Goal: Task Accomplishment & Management: Manage account settings

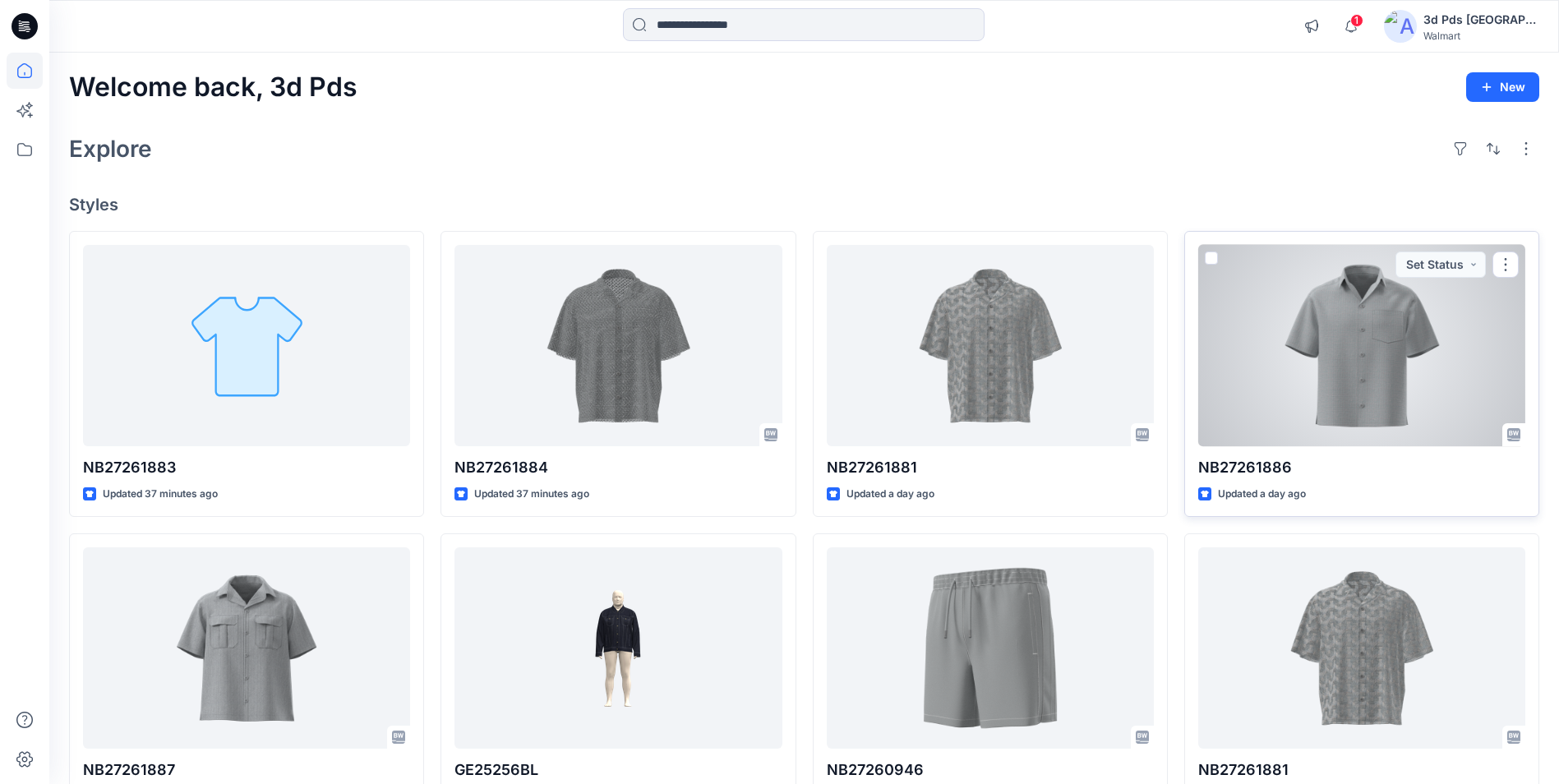
click at [1376, 314] on div at bounding box center [1361, 345] width 327 height 201
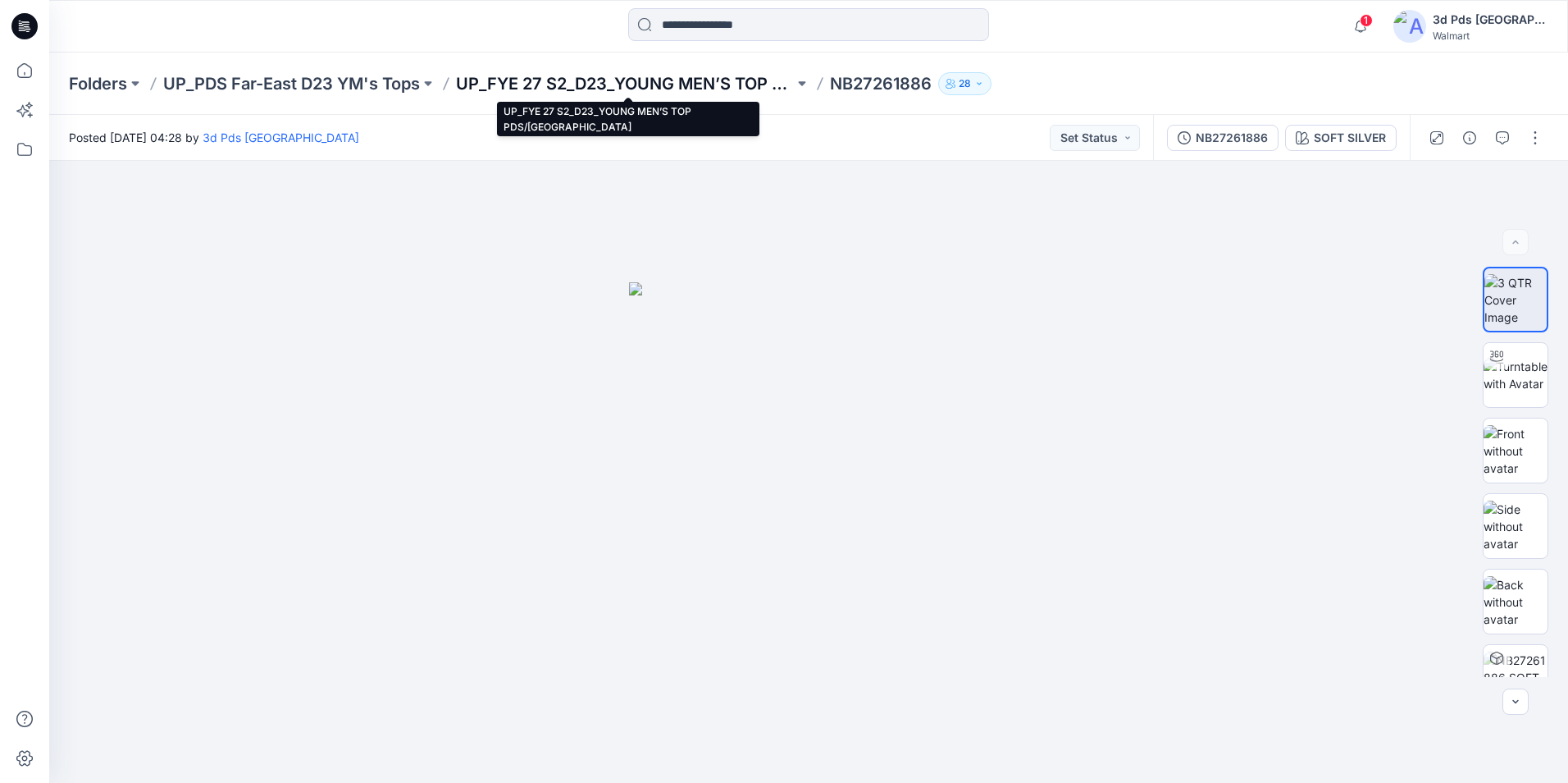
click at [706, 76] on p "UP_FYE 27 S2_D23_YOUNG MEN’S TOP PDS/FAR EAST" at bounding box center [625, 83] width 338 height 23
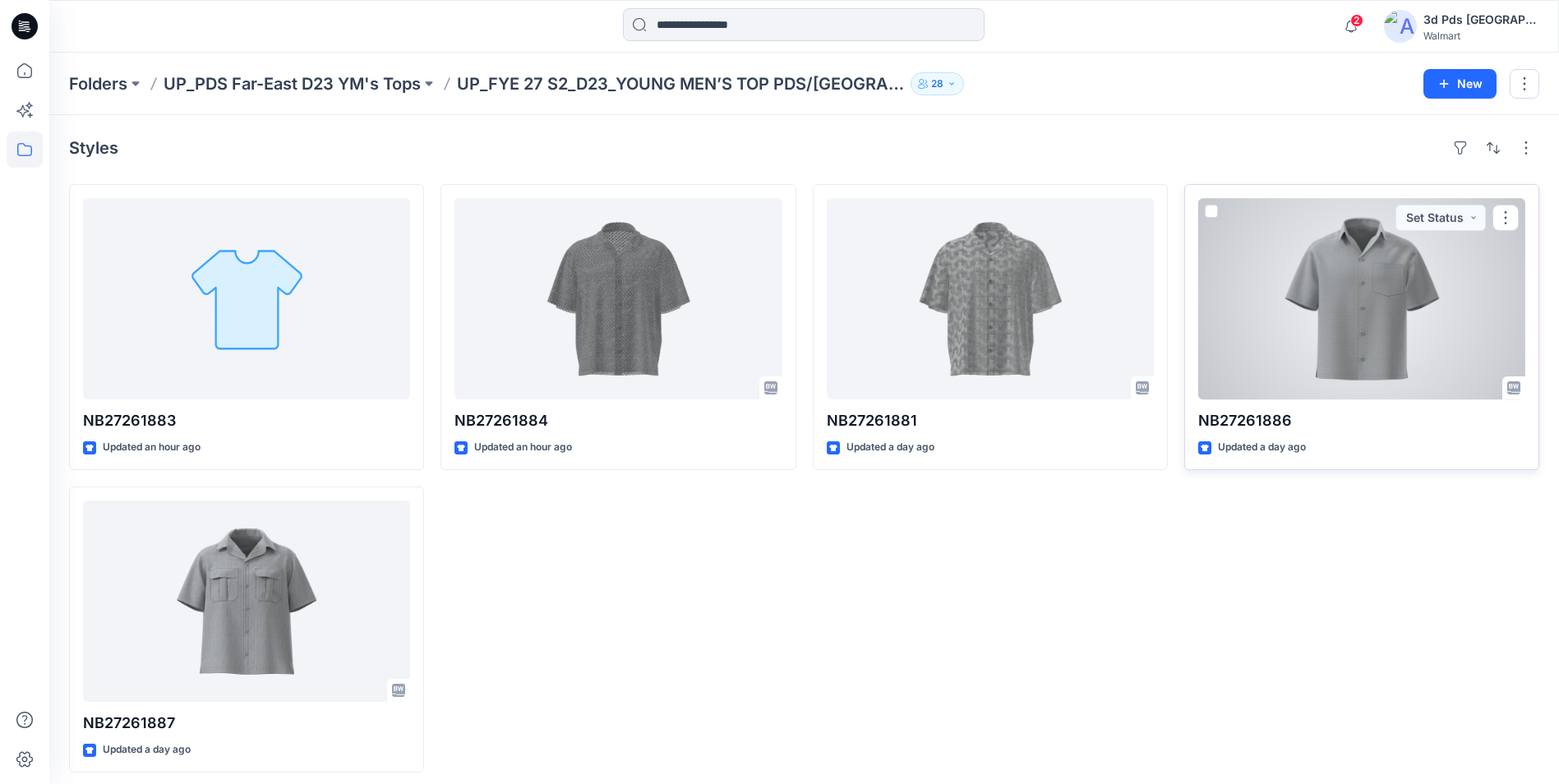
click at [1409, 271] on div at bounding box center [1361, 298] width 327 height 201
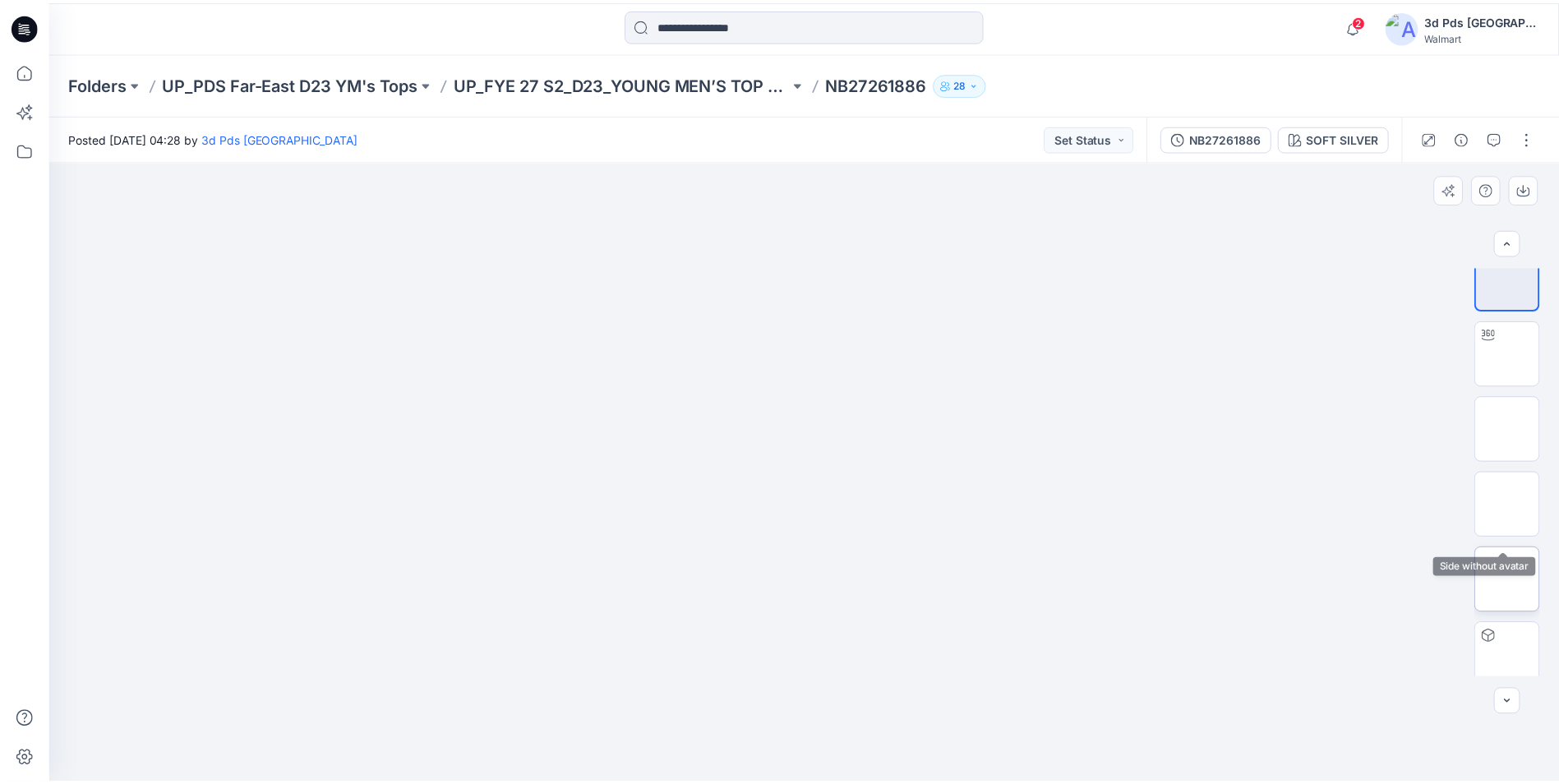
scroll to position [33, 0]
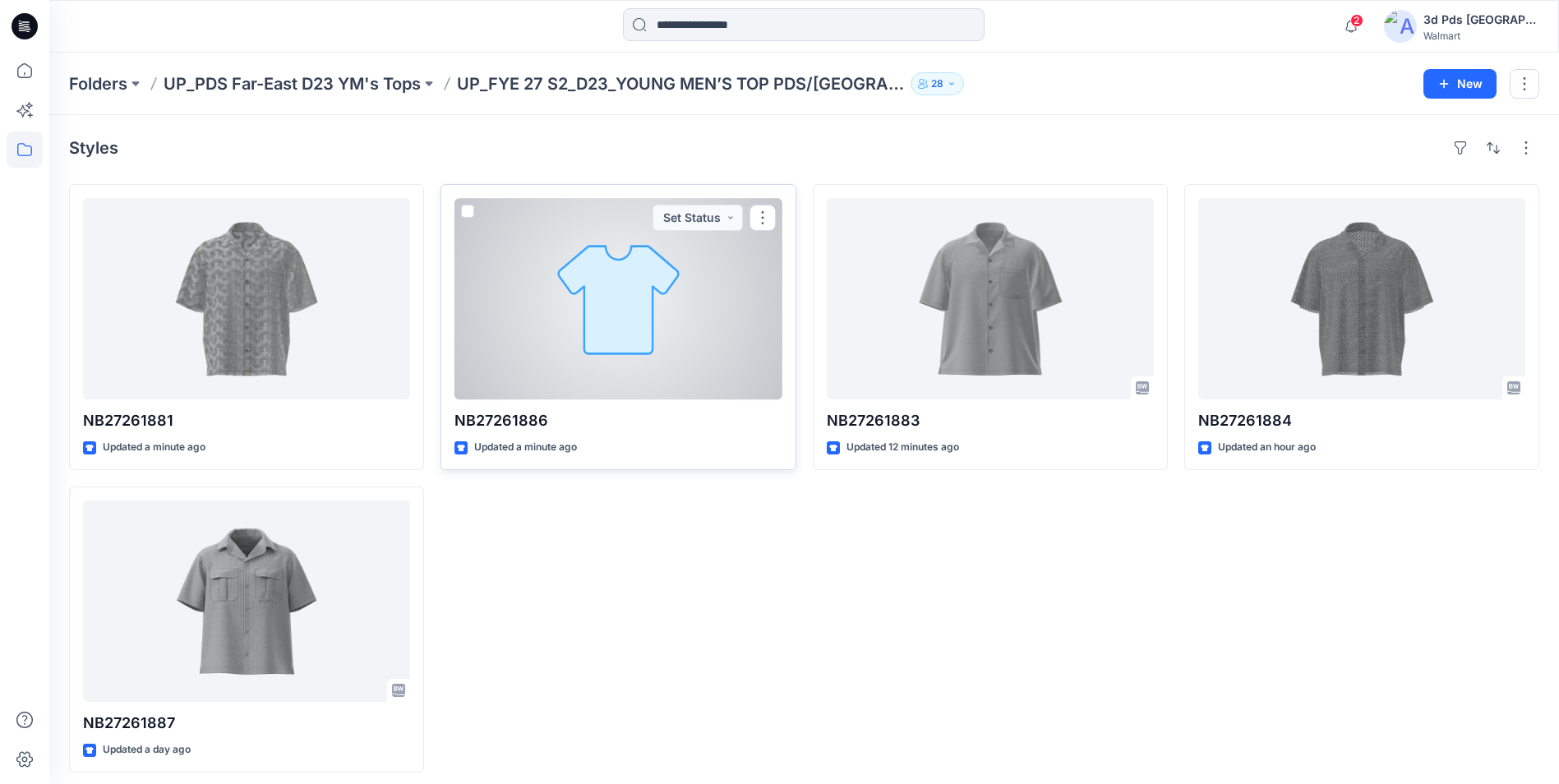
click at [603, 303] on div at bounding box center [618, 298] width 327 height 201
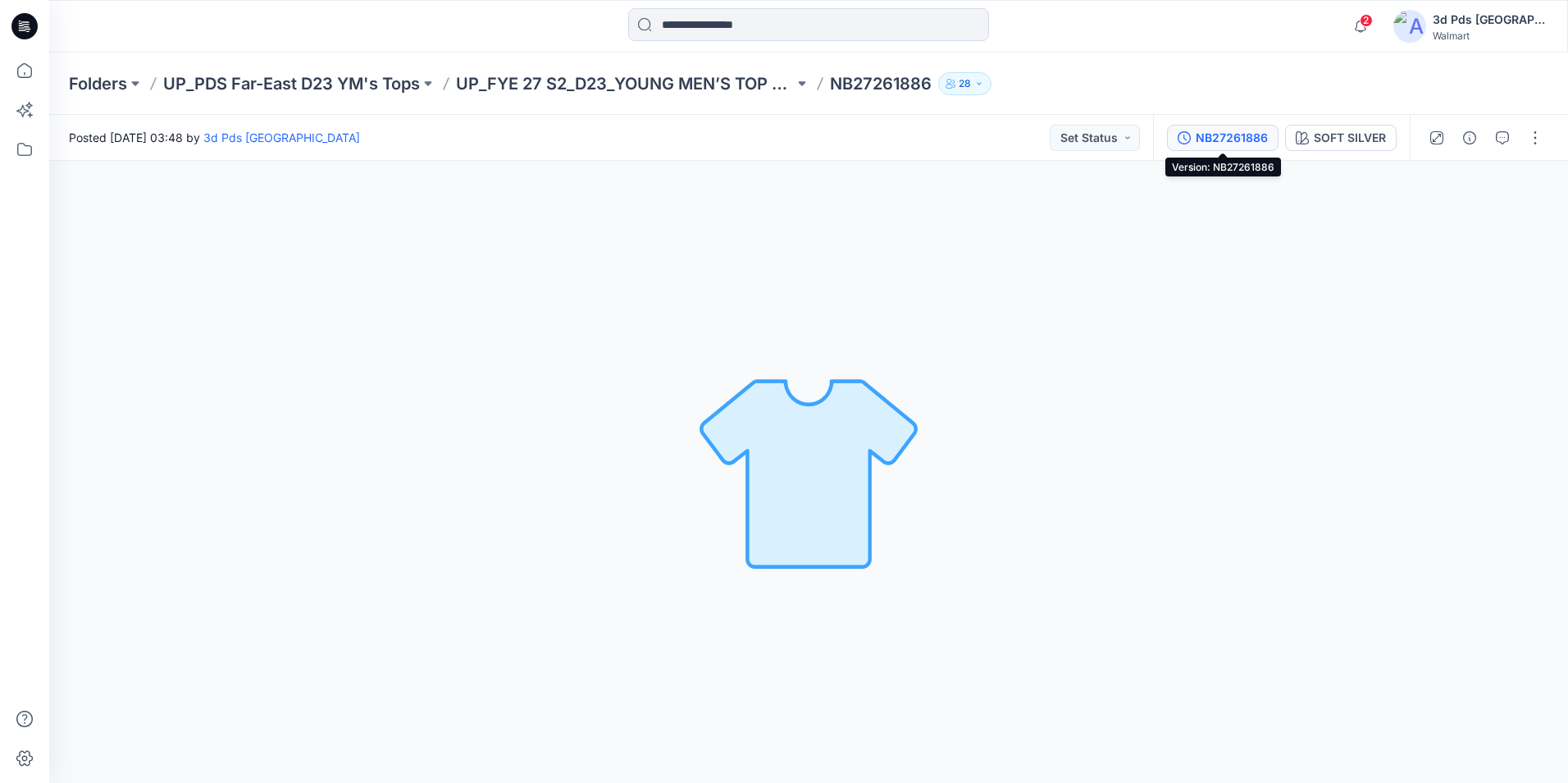
click at [1239, 145] on div "NB27261886" at bounding box center [1232, 137] width 72 height 18
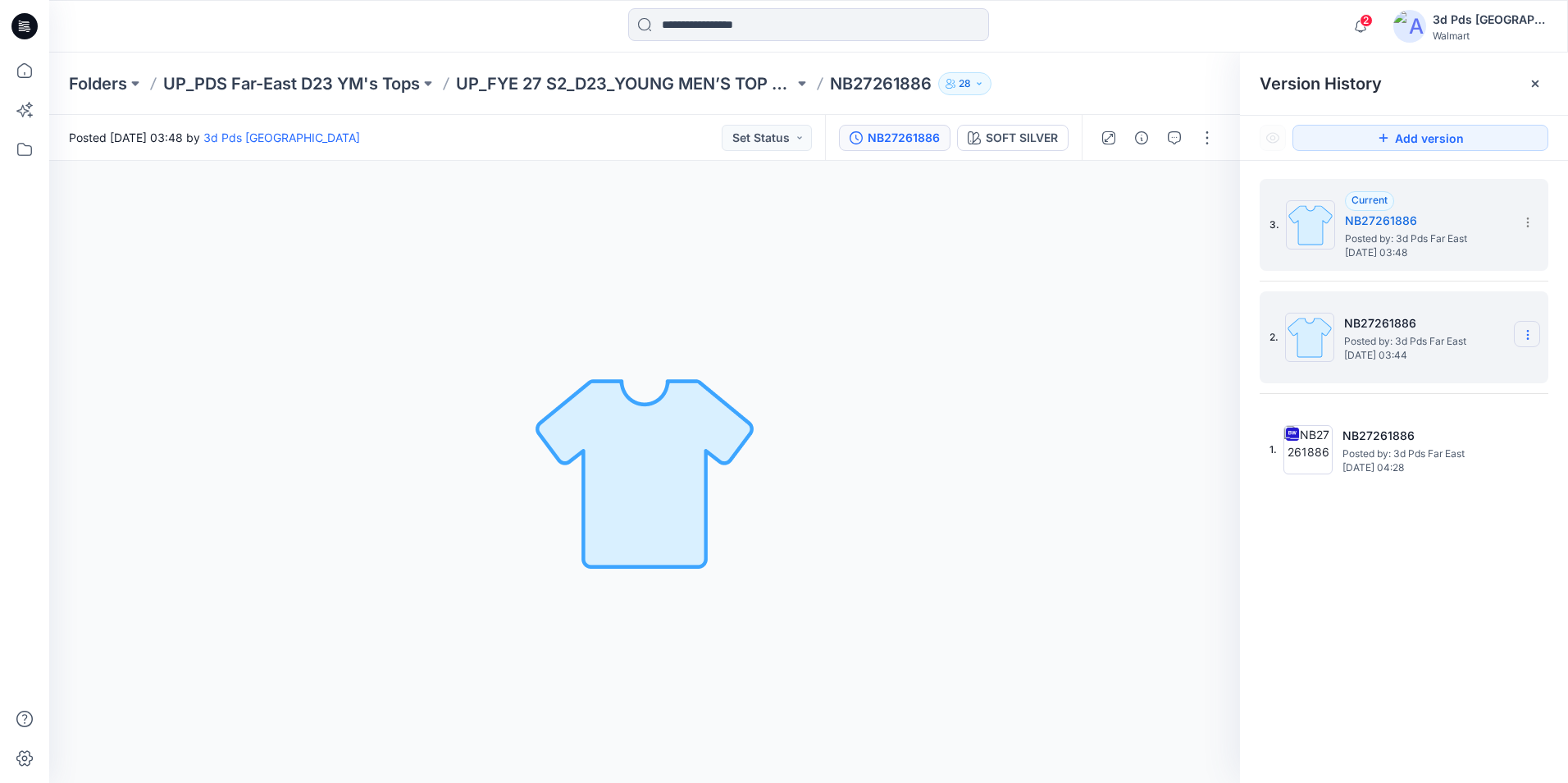
click at [1531, 332] on icon at bounding box center [1529, 335] width 13 height 13
click at [1414, 477] on span "Delete Version" at bounding box center [1414, 472] width 76 height 19
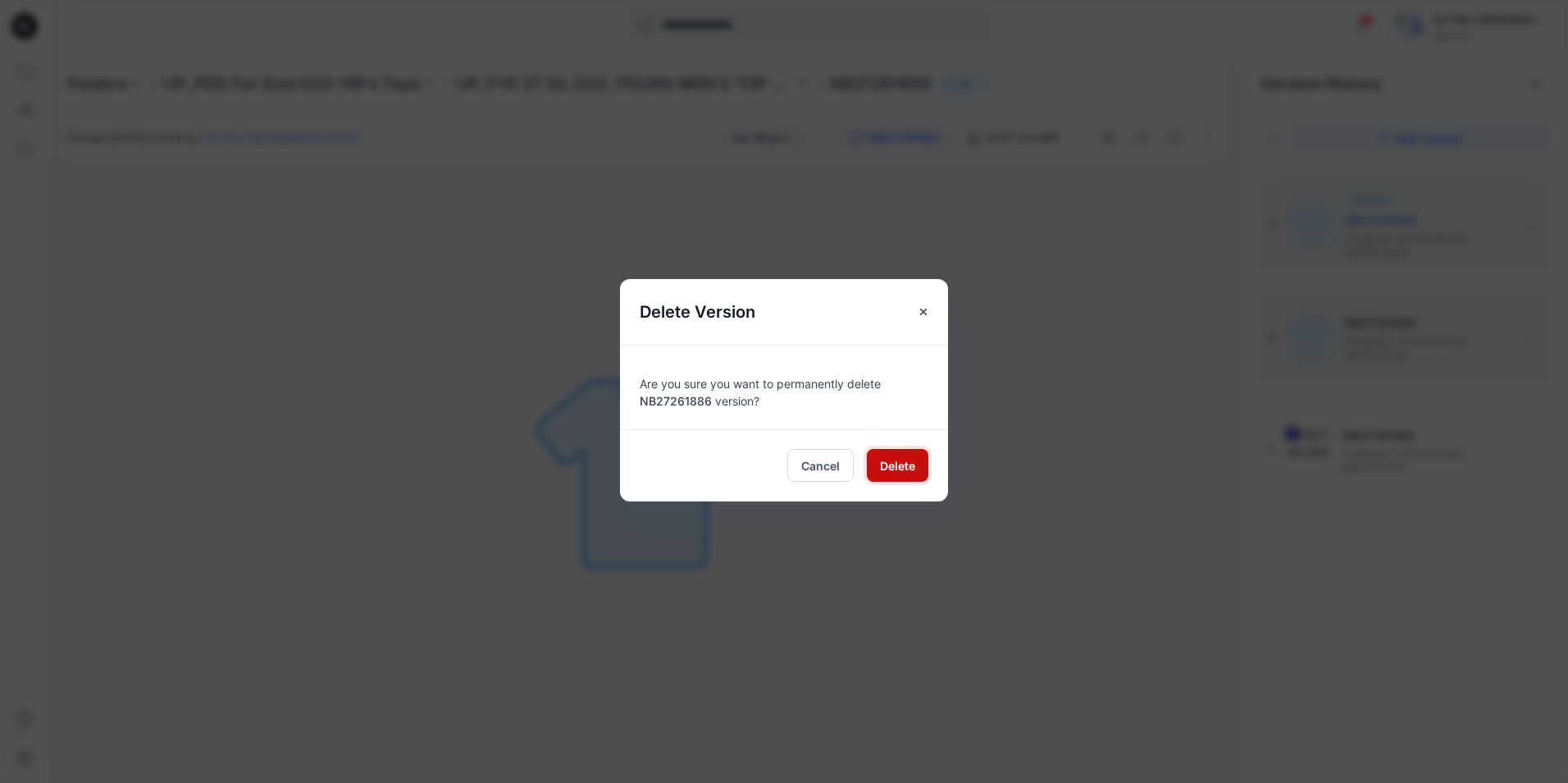
click at [891, 473] on span "Delete" at bounding box center [898, 465] width 35 height 18
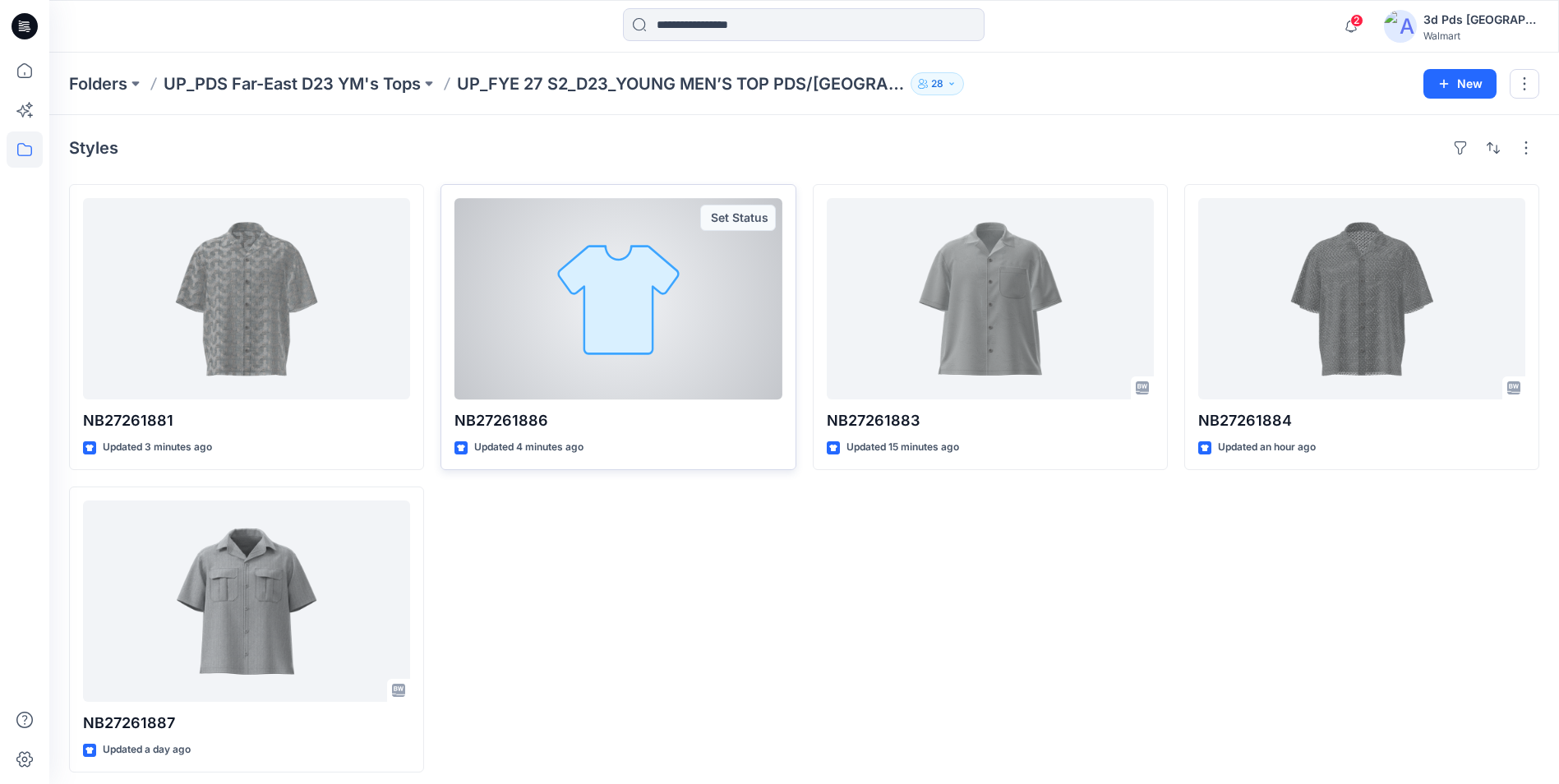
click at [616, 283] on div at bounding box center [618, 298] width 327 height 201
